Goal: Register for event/course

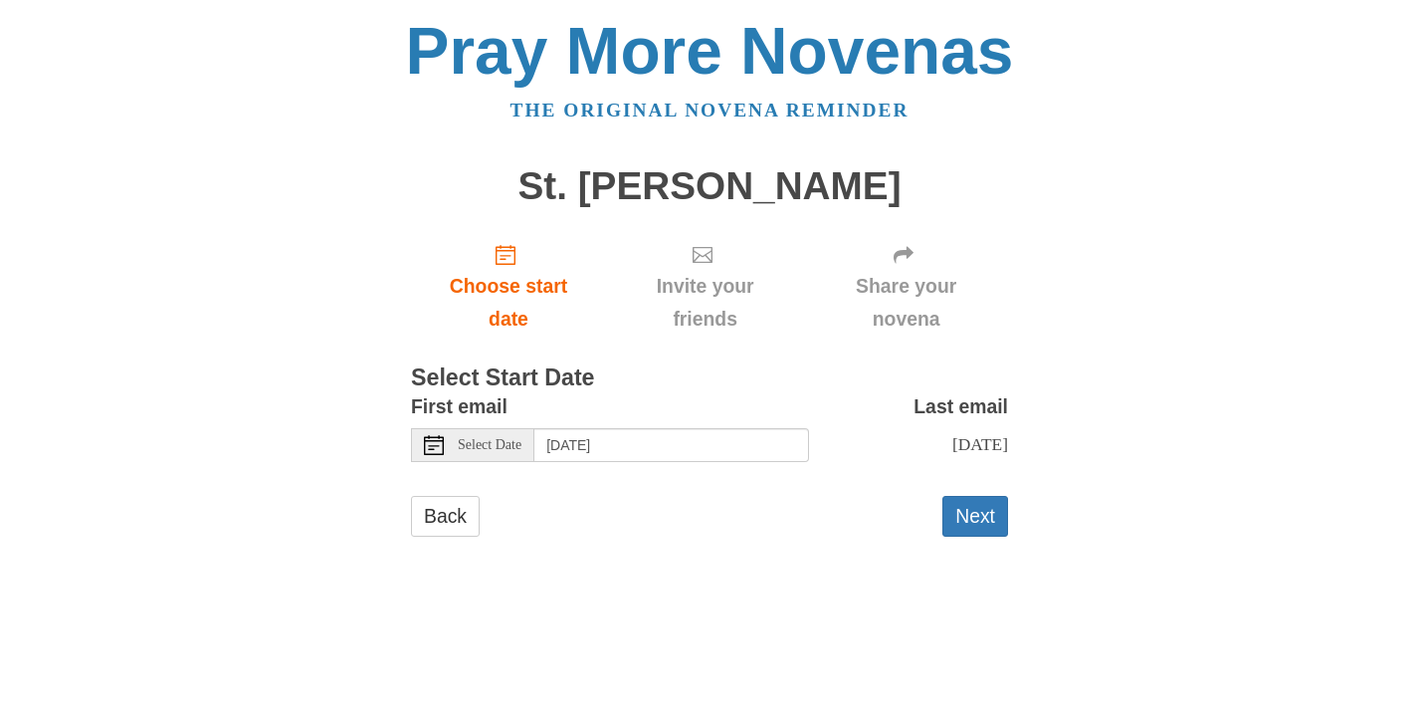
click at [436, 455] on div "Select Date" at bounding box center [472, 445] width 123 height 34
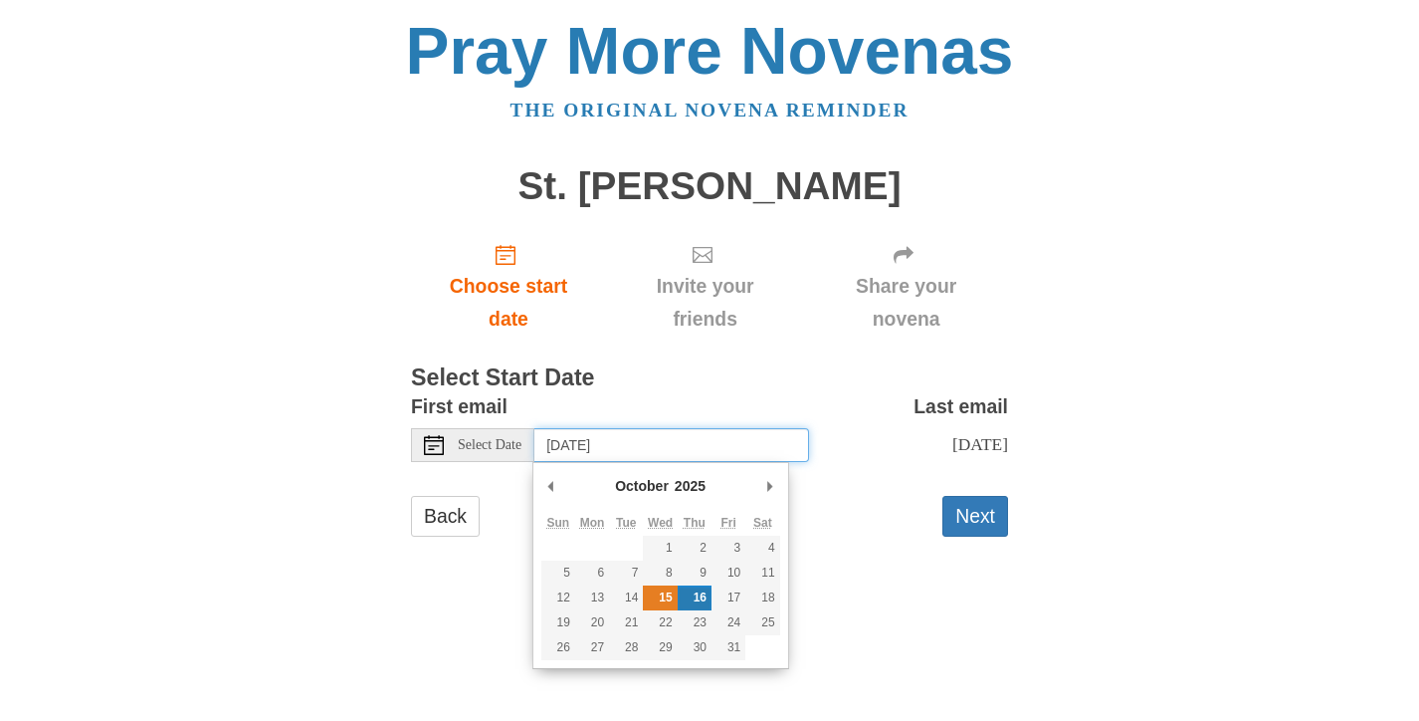
type input "Wednesday, October 15th"
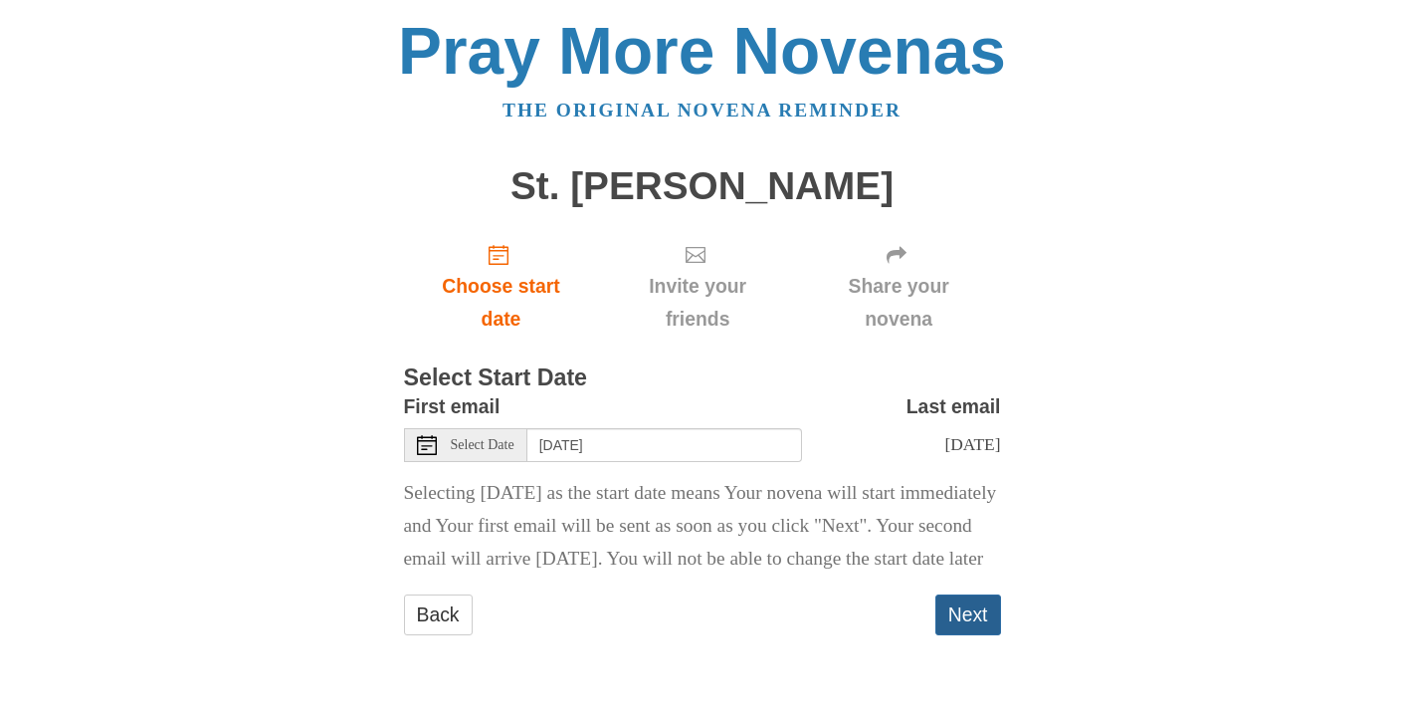
click at [971, 635] on button "Next" at bounding box center [969, 614] width 66 height 41
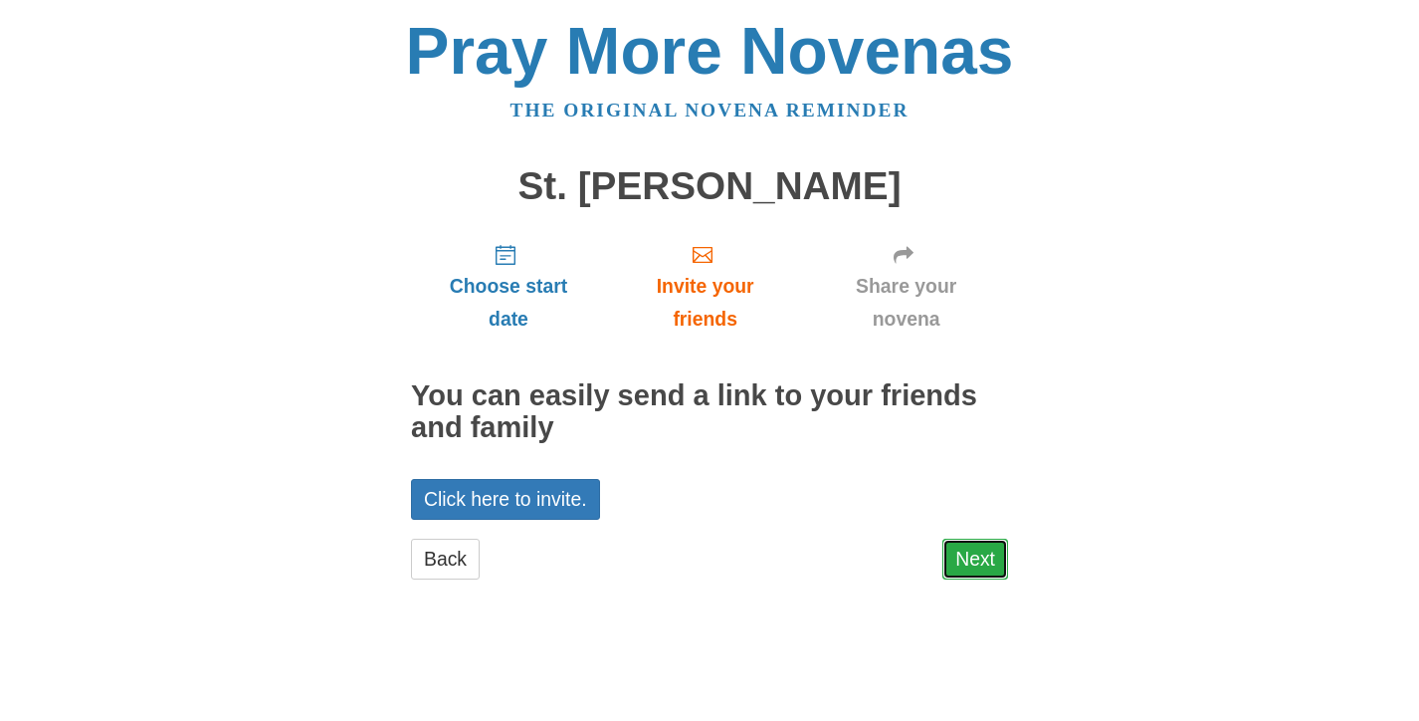
click at [970, 558] on link "Next" at bounding box center [976, 558] width 66 height 41
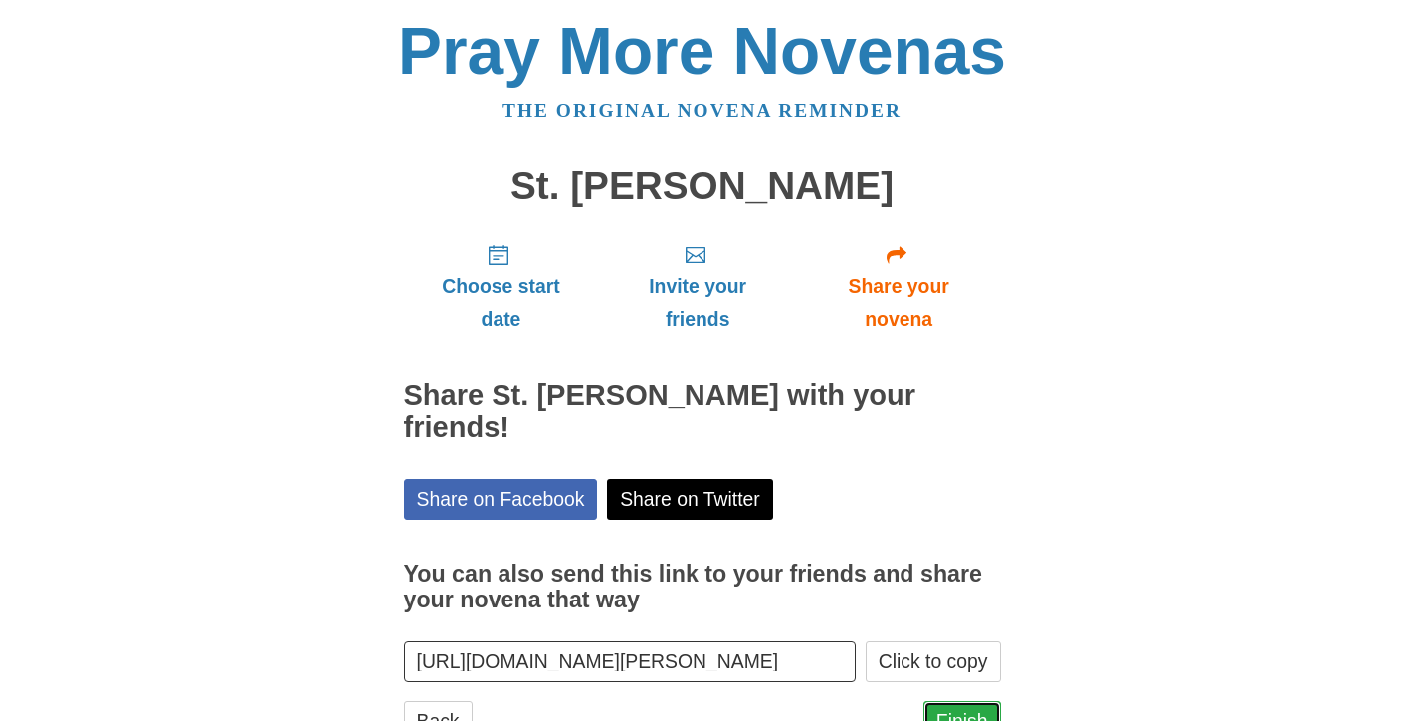
click at [964, 701] on link "Finish" at bounding box center [963, 721] width 78 height 41
